Goal: Task Accomplishment & Management: Manage account settings

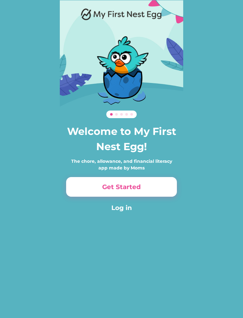
click at [136, 208] on button "Log in" at bounding box center [121, 207] width 111 height 9
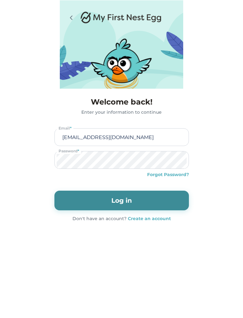
click at [147, 199] on button "Log in" at bounding box center [121, 201] width 135 height 20
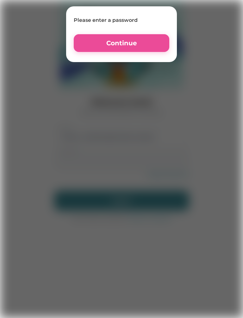
click at [145, 43] on button "Continue" at bounding box center [122, 43] width 96 height 18
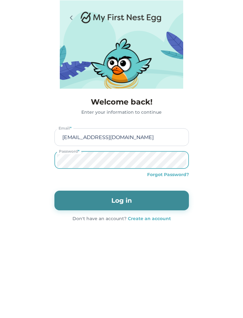
click at [175, 177] on div "Forgot Password?" at bounding box center [168, 174] width 42 height 7
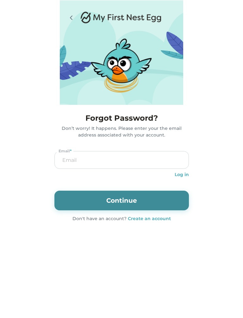
click at [159, 202] on button "Continue" at bounding box center [121, 201] width 135 height 20
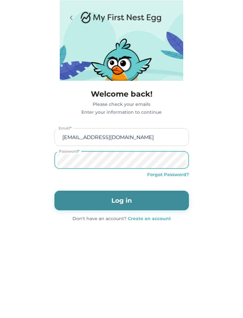
click at [173, 178] on div "Forgot Password?" at bounding box center [168, 174] width 42 height 7
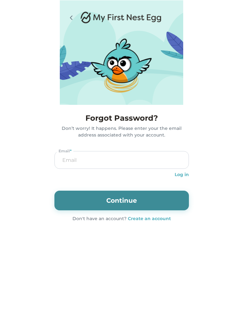
click at [167, 158] on input "email" at bounding box center [122, 159] width 130 height 17
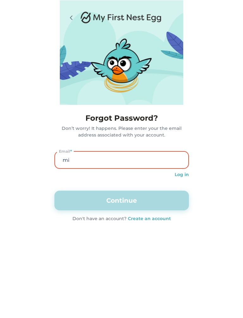
type input "m"
